Goal: Task Accomplishment & Management: Manage account settings

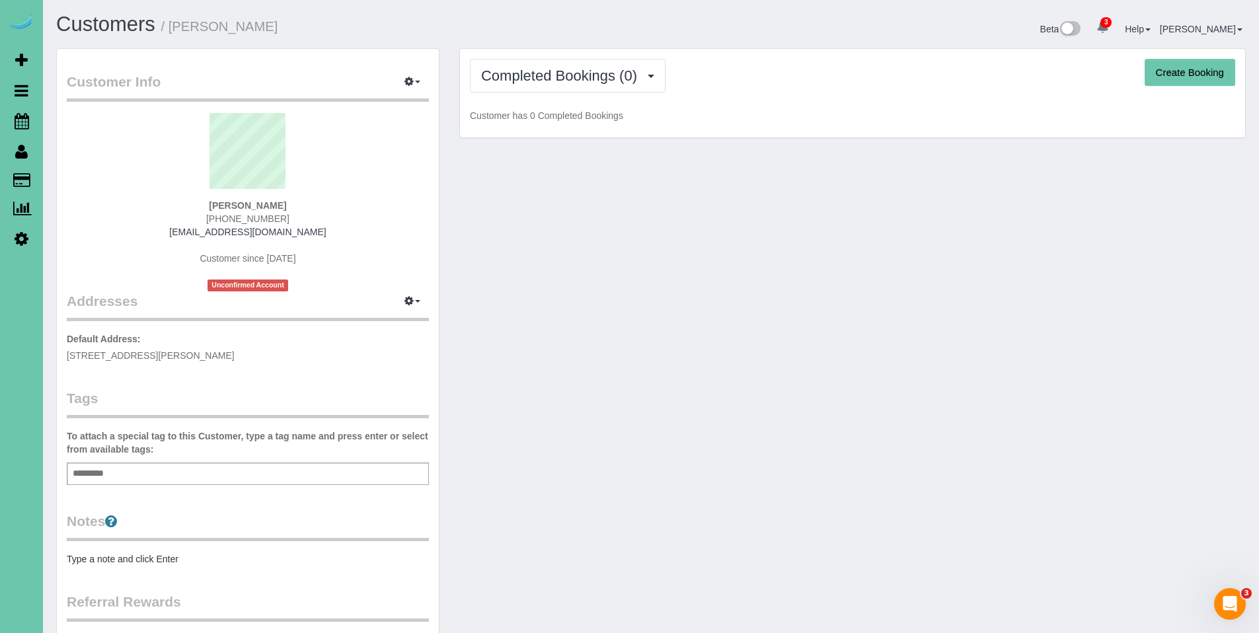
click at [557, 94] on div "Completed Bookings (0) Completed Bookings (0) Upcoming Bookings (1) Cancelled B…" at bounding box center [852, 93] width 785 height 89
click at [556, 87] on button "Completed Bookings (0)" at bounding box center [568, 76] width 196 height 34
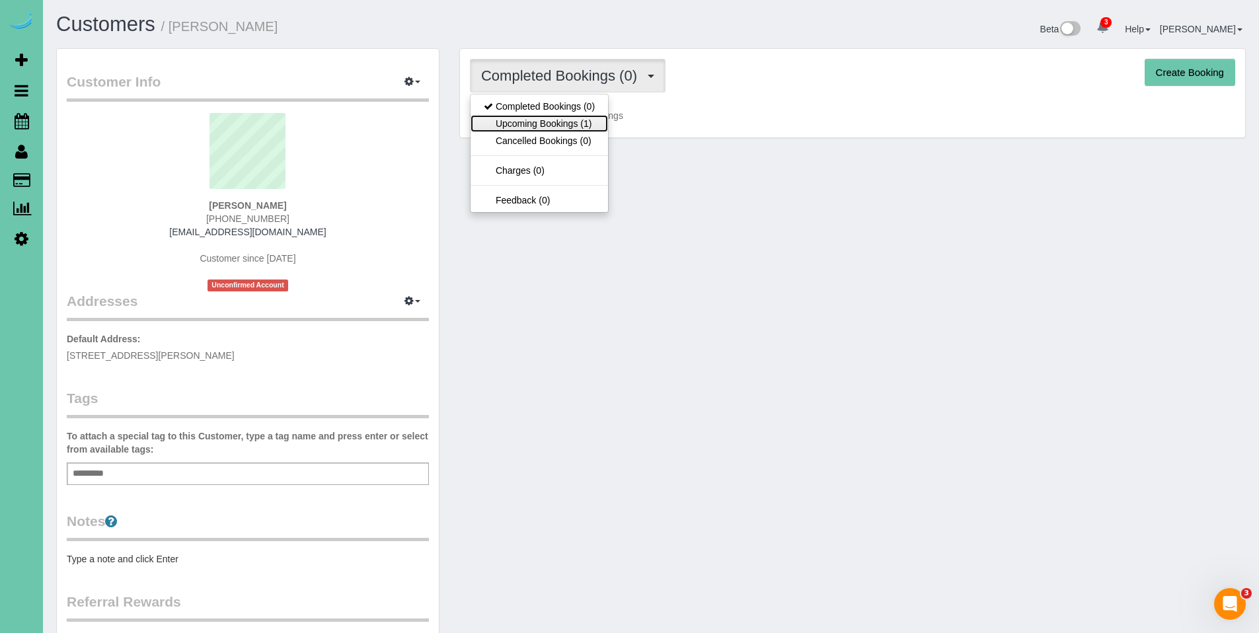
click at [552, 120] on link "Upcoming Bookings (1)" at bounding box center [539, 123] width 137 height 17
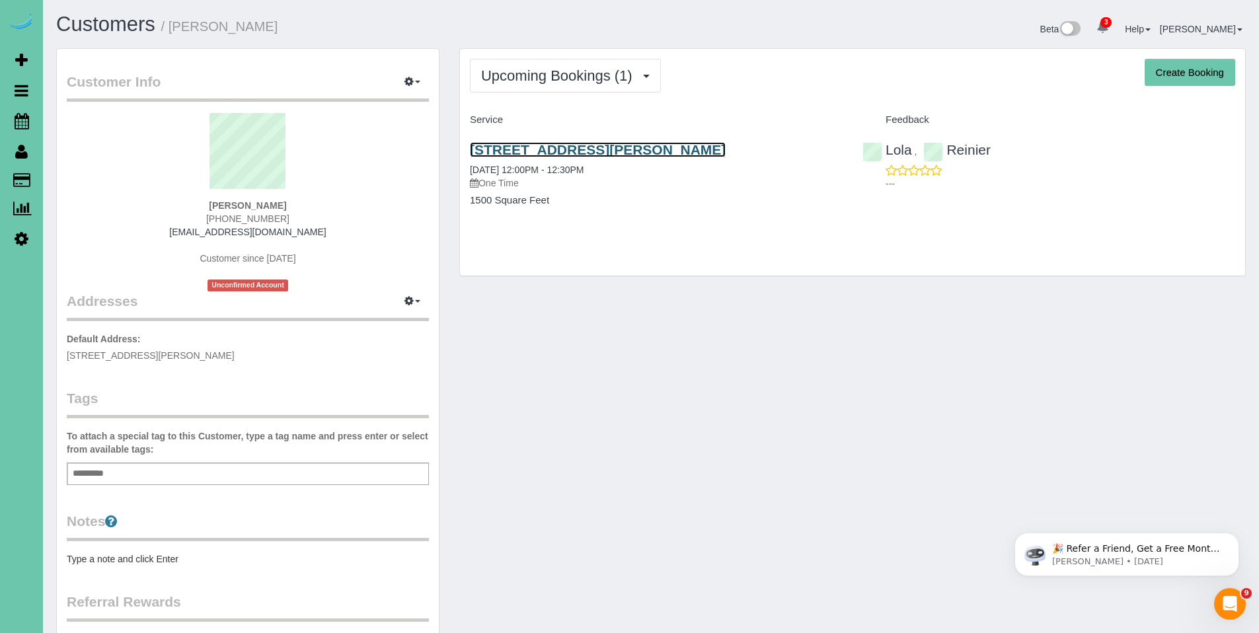
click at [552, 151] on link "14453 Patrick Ave, Omaha, NE 68116" at bounding box center [598, 149] width 256 height 15
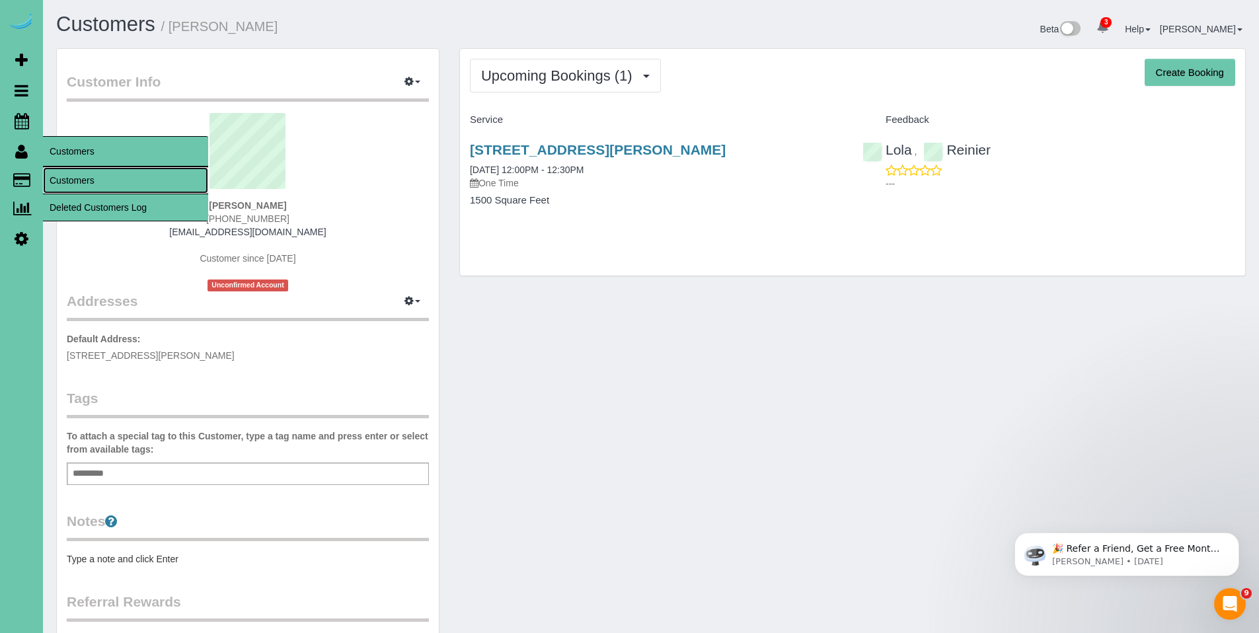
click at [69, 179] on link "Customers" at bounding box center [125, 180] width 165 height 26
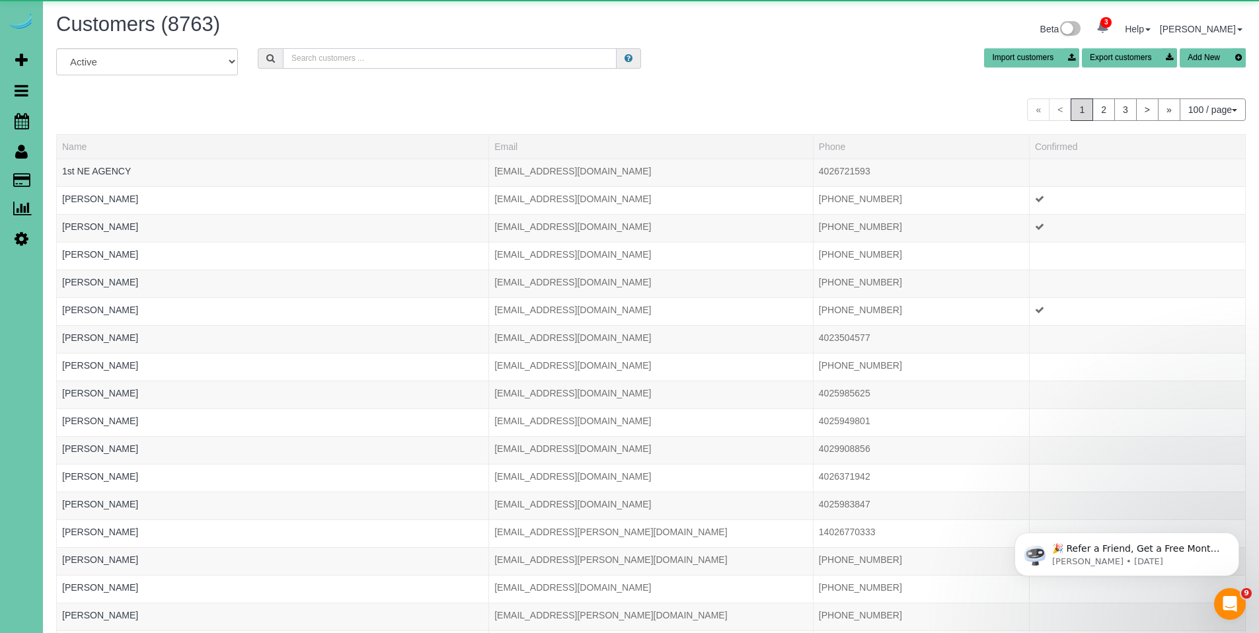
click at [451, 56] on input "text" at bounding box center [450, 58] width 334 height 20
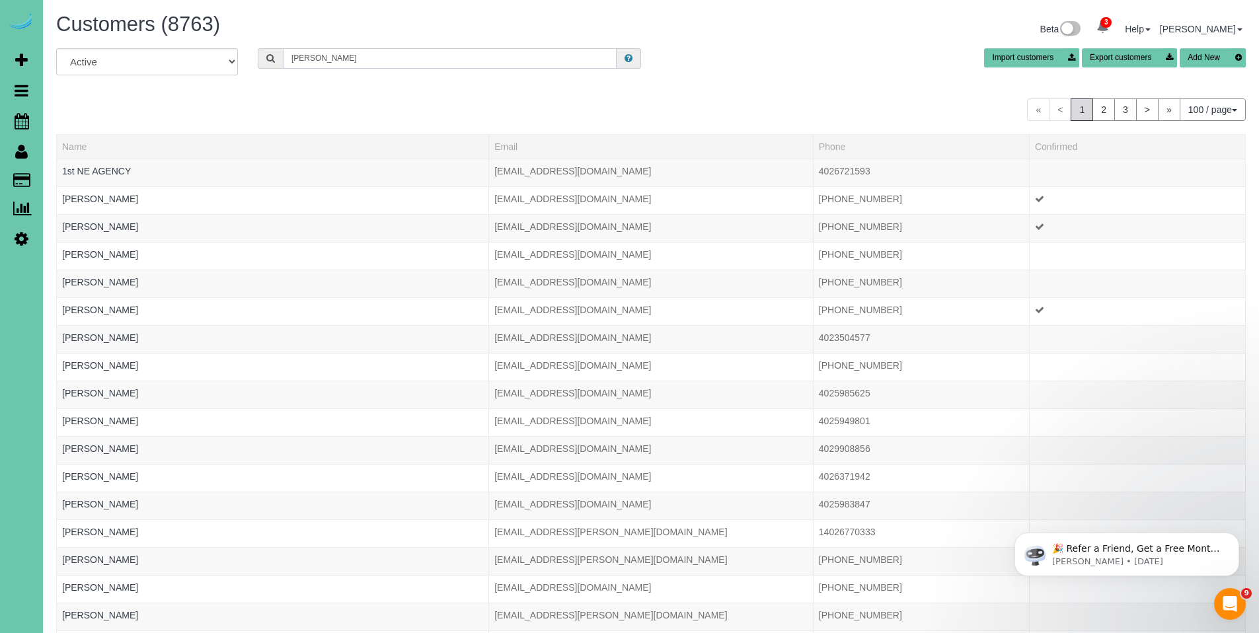
type input "emily co"
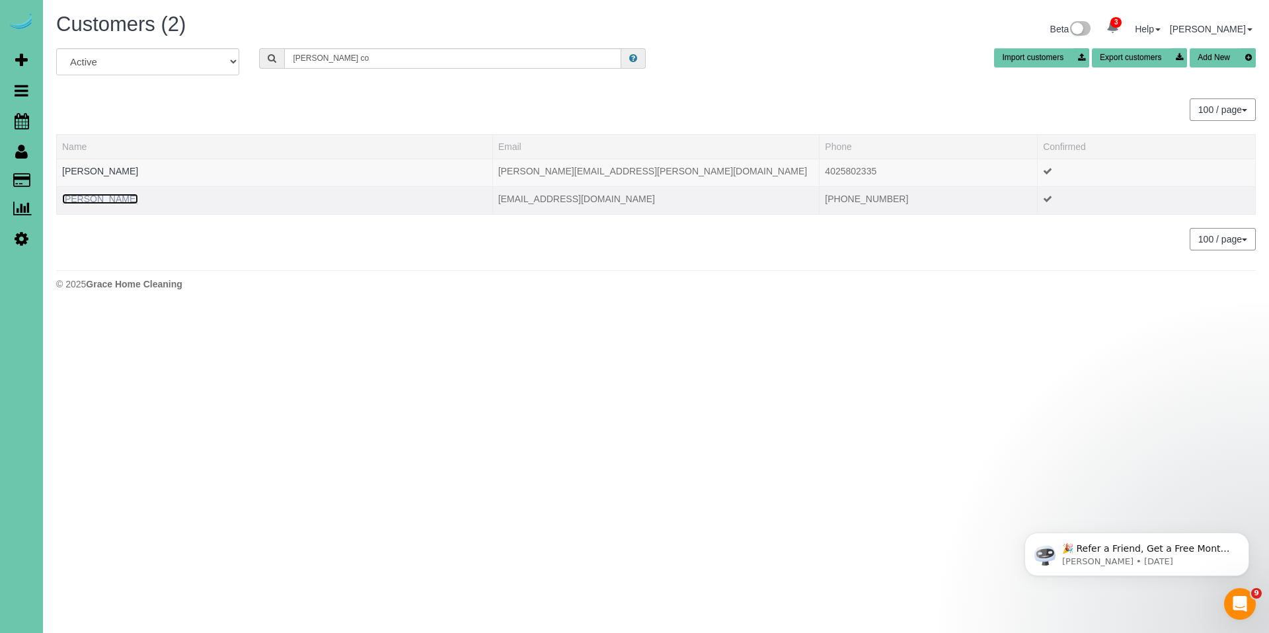
click at [112, 200] on link "Emily Colyer" at bounding box center [100, 199] width 76 height 11
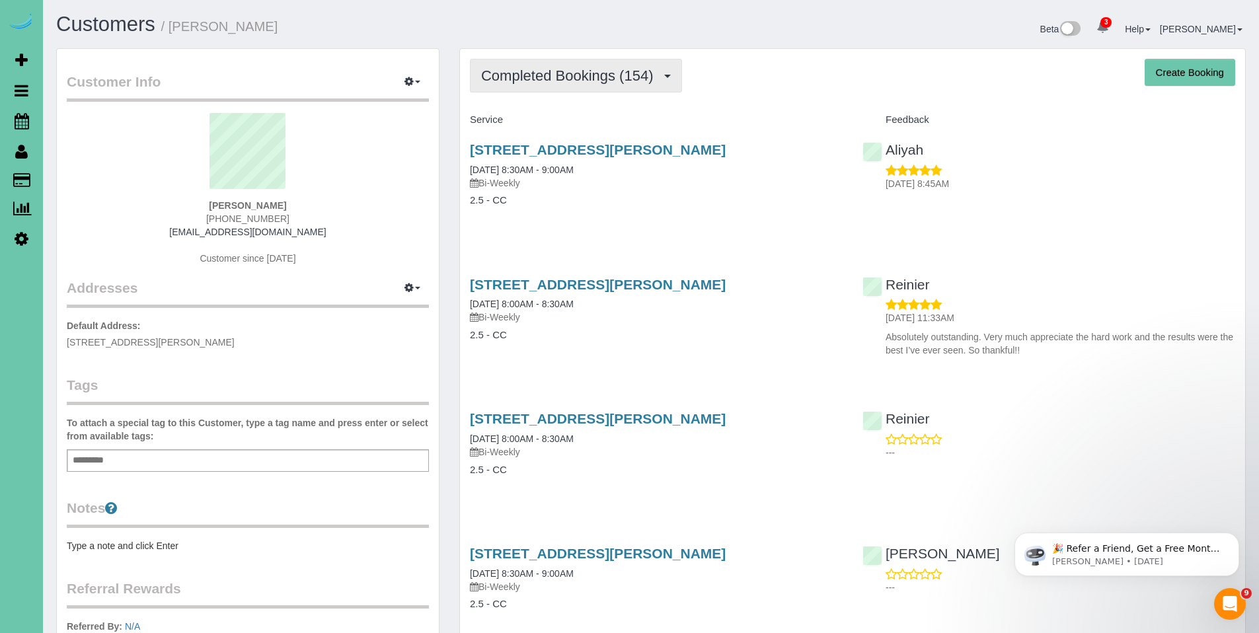
click at [556, 77] on span "Completed Bookings (154)" at bounding box center [570, 75] width 178 height 17
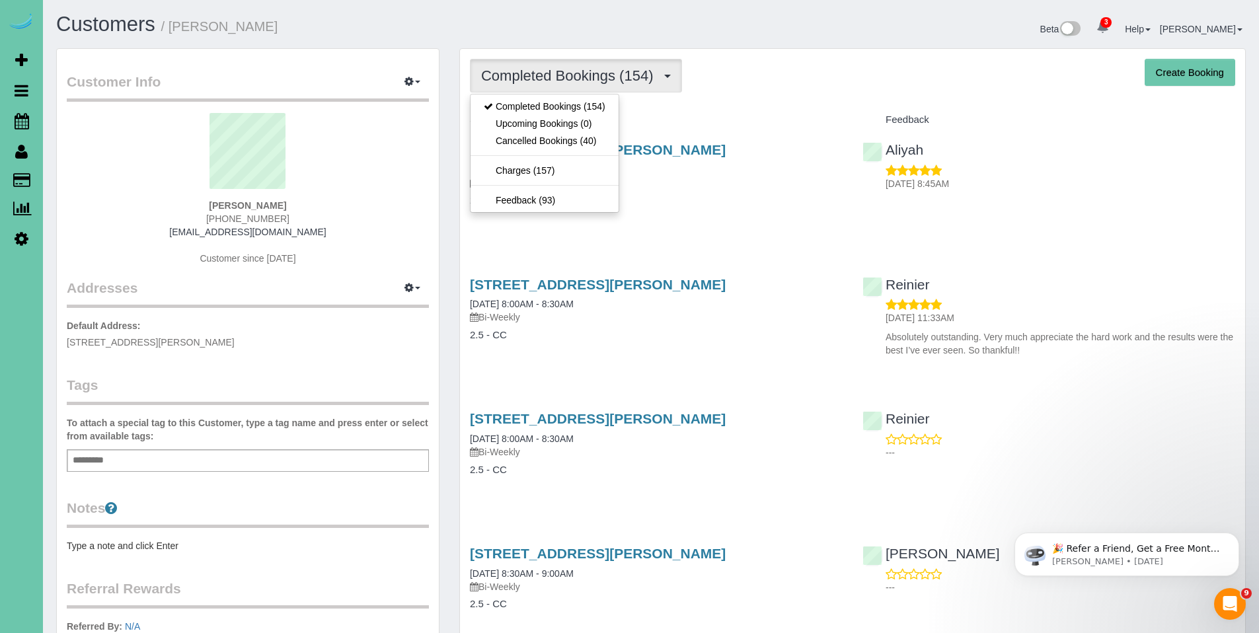
click at [735, 79] on div "Completed Bookings (154) Completed Bookings (154) Upcoming Bookings (0) Cancell…" at bounding box center [852, 76] width 765 height 34
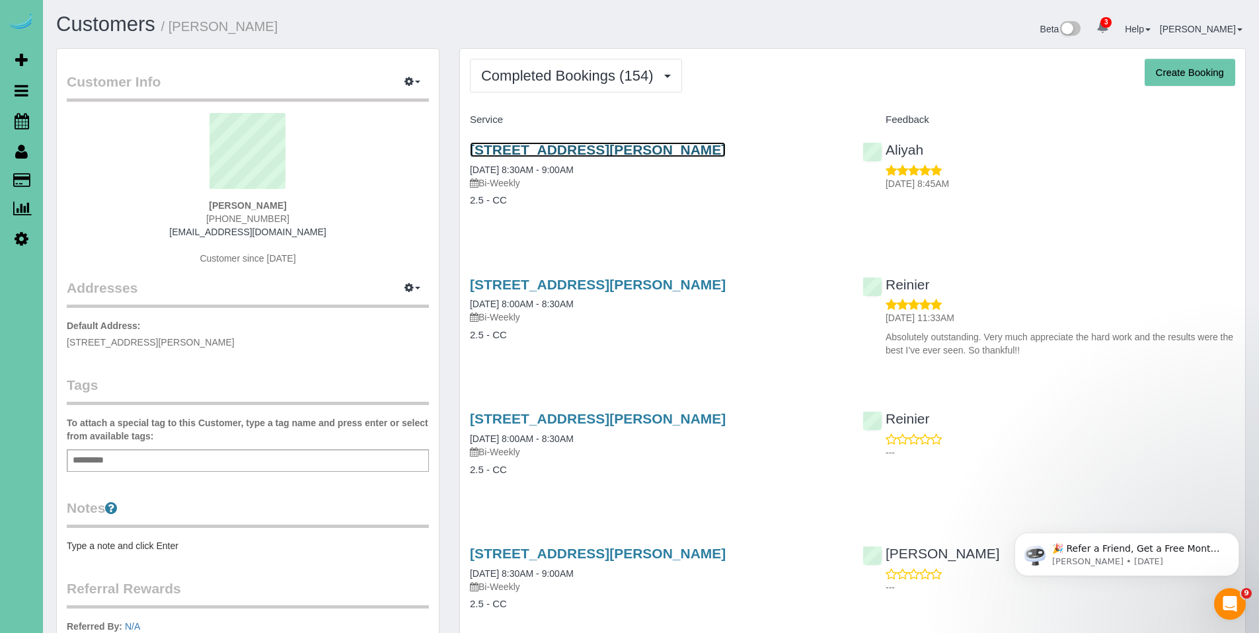
click at [556, 149] on link "15953 Cary Street, Omaha, NE 68136" at bounding box center [598, 149] width 256 height 15
click at [0, 0] on body "3 Beta Your Notifications You have 0 alerts × You have 12 to charge for 08/21/2…" at bounding box center [629, 316] width 1259 height 633
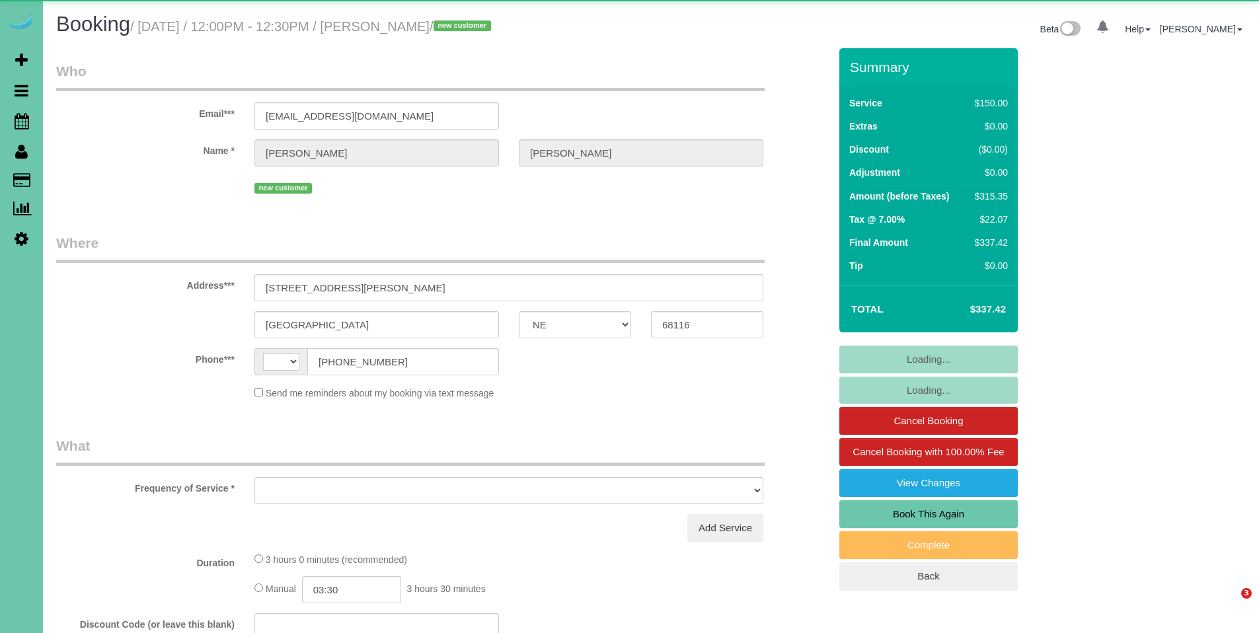
select select "NE"
select select "string:US"
select select "object:680"
select select "number:36"
select select "number:41"
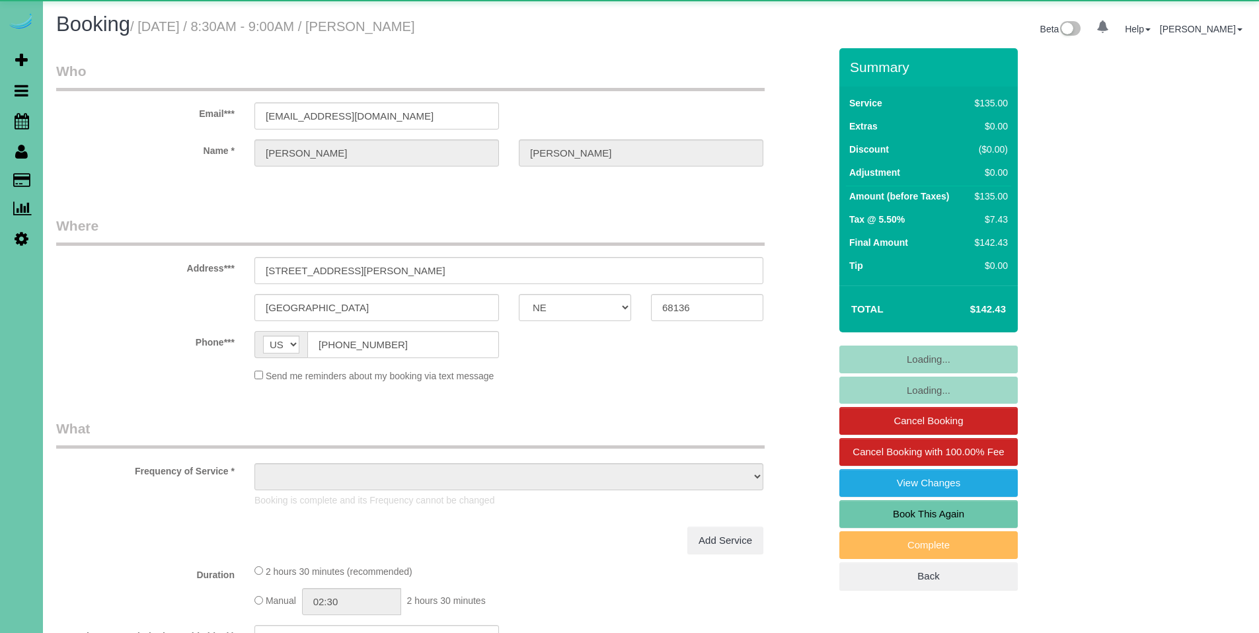
select select "NE"
select select "object:688"
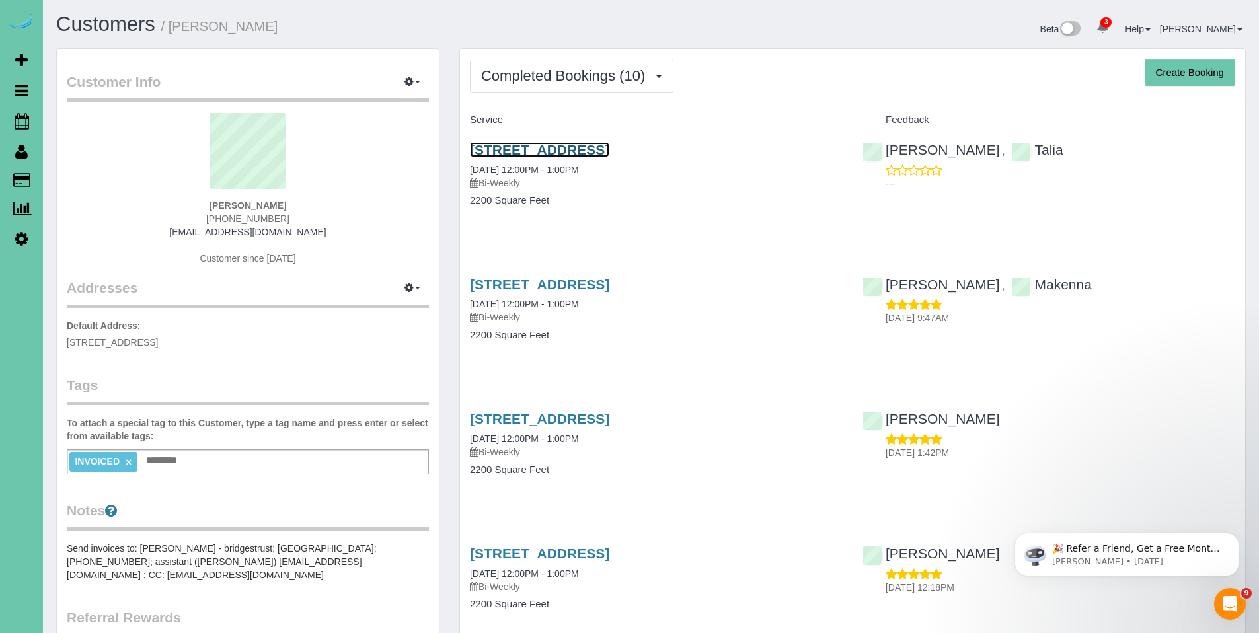
click at [550, 148] on link "9707 Nottingham Drive, Omaha, NE 68114" at bounding box center [539, 149] width 139 height 15
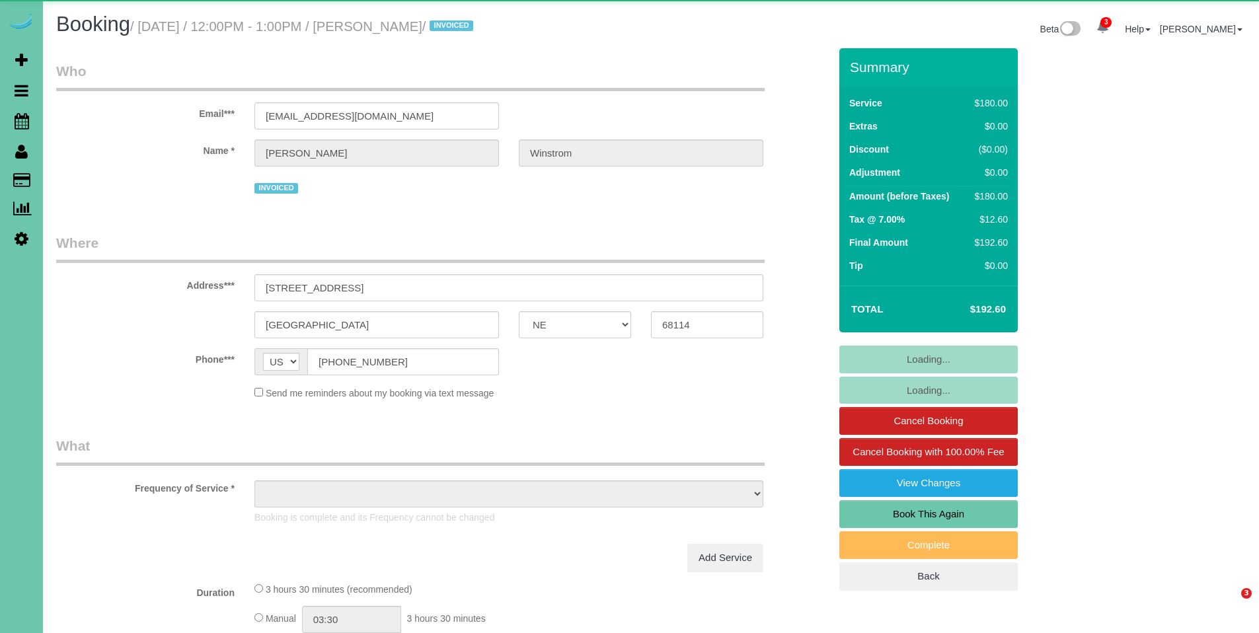
select select "NE"
select select "object:685"
select select "number:35"
select select "number:41"
